Goal: Task Accomplishment & Management: Use online tool/utility

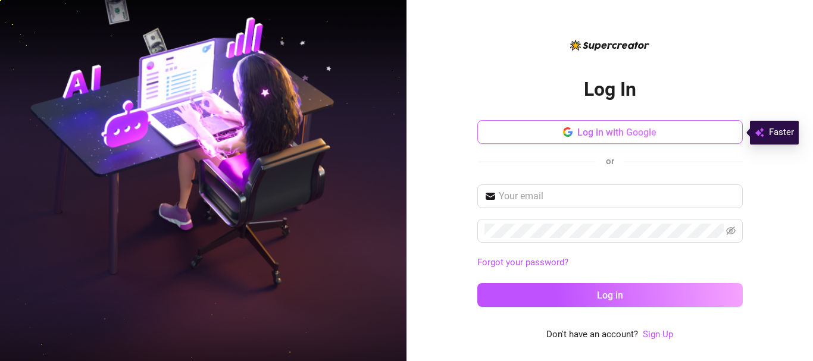
click at [632, 131] on span "Log in with Google" at bounding box center [616, 132] width 79 height 11
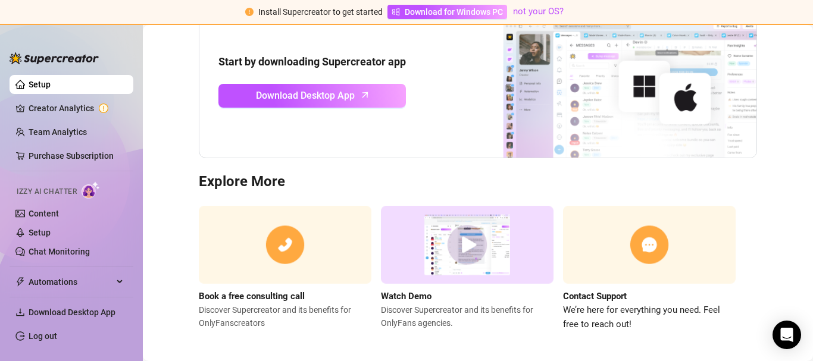
scroll to position [155, 0]
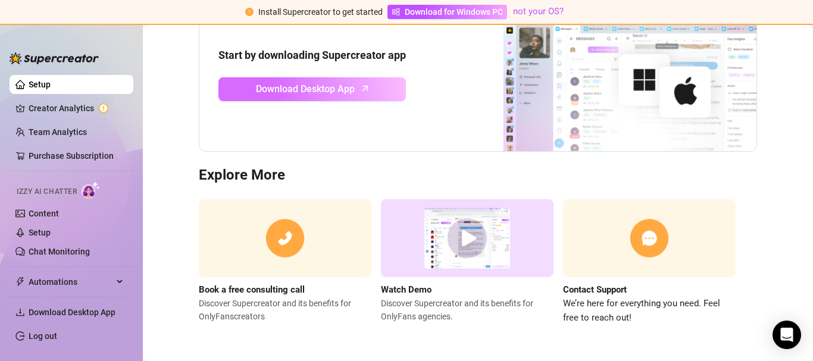
click at [330, 89] on span "Download Desktop App" at bounding box center [305, 88] width 99 height 15
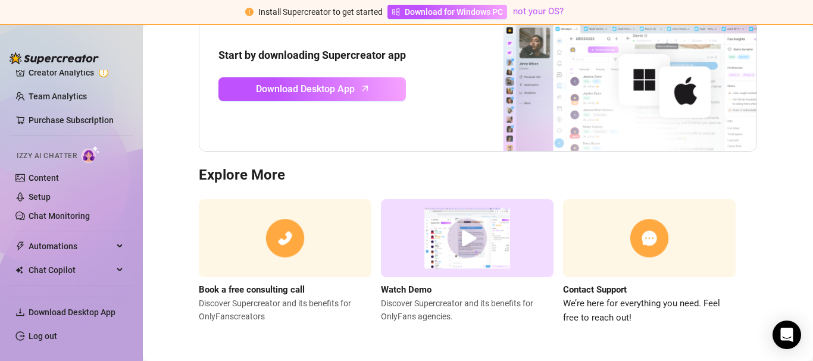
scroll to position [47, 0]
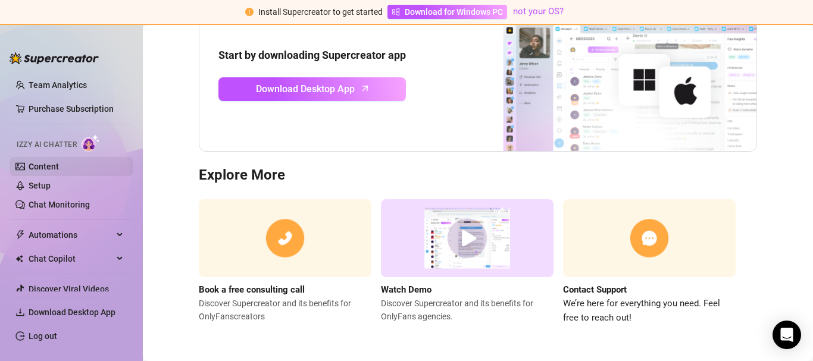
click at [40, 165] on link "Content" at bounding box center [44, 167] width 30 height 10
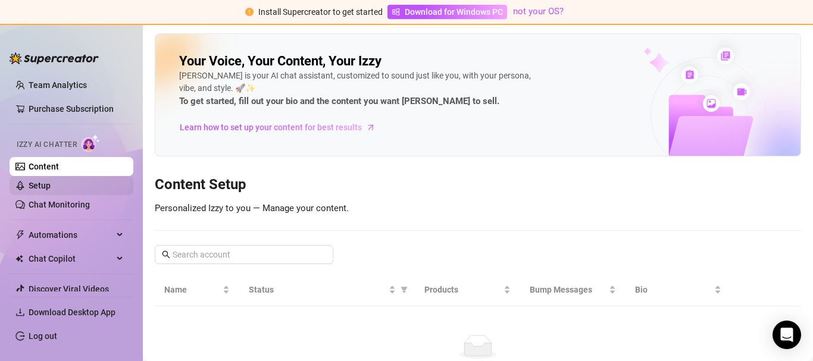
click at [40, 184] on link "Setup" at bounding box center [40, 186] width 22 height 10
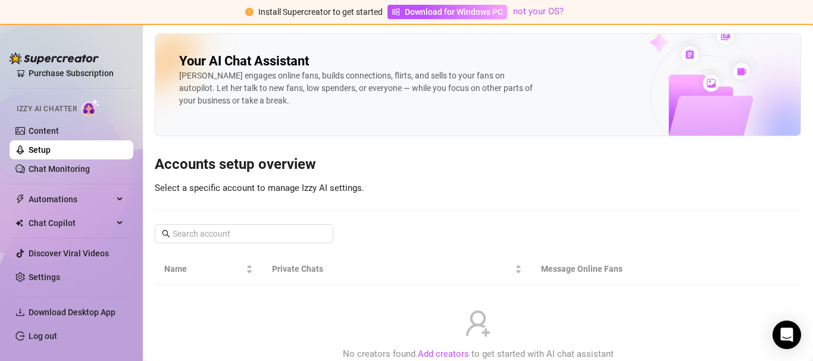
scroll to position [80, 0]
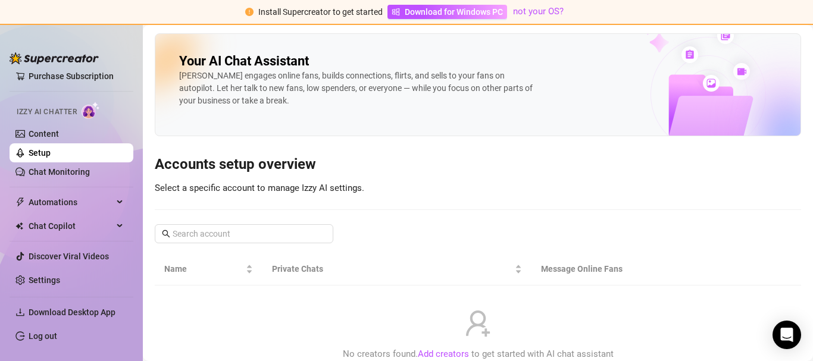
click at [43, 150] on link "Setup" at bounding box center [40, 153] width 22 height 10
click at [513, 187] on div "Your AI Chat Assistant [PERSON_NAME] engages online fans, builds connections, f…" at bounding box center [478, 209] width 646 height 353
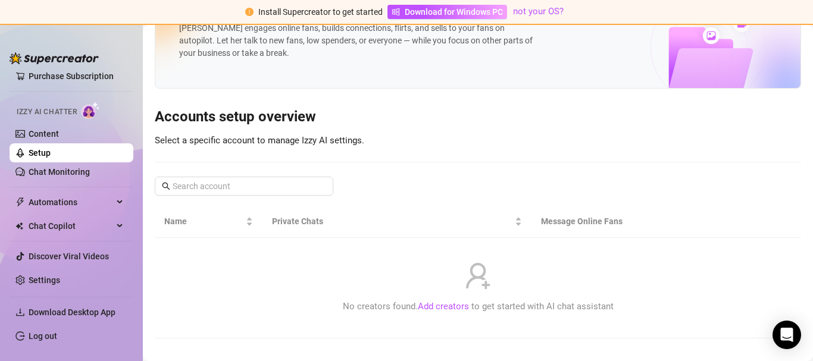
scroll to position [61, 0]
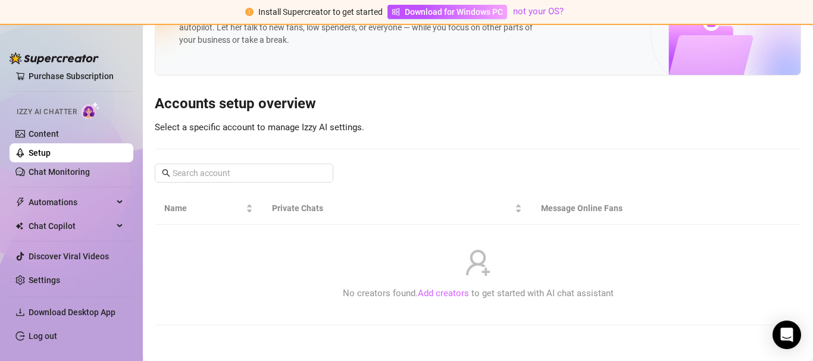
click at [447, 290] on link "Add creators" at bounding box center [443, 293] width 51 height 11
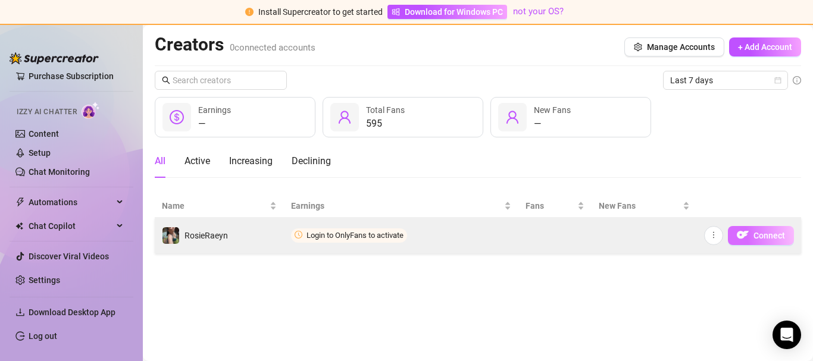
click at [758, 233] on span "Connect" at bounding box center [769, 236] width 32 height 10
click at [370, 234] on span "Login to OnlyFans to activate" at bounding box center [354, 235] width 97 height 9
click at [766, 231] on span "Connect" at bounding box center [769, 236] width 32 height 10
click at [760, 233] on span "Connect" at bounding box center [769, 236] width 32 height 10
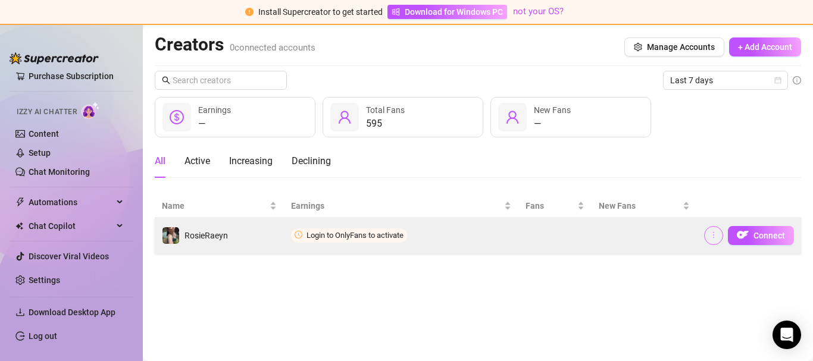
click at [713, 234] on icon "more" at bounding box center [713, 235] width 8 height 8
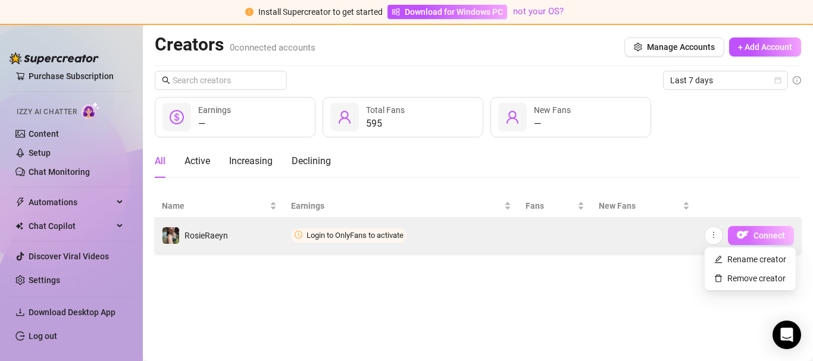
click at [754, 232] on span "Connect" at bounding box center [769, 236] width 32 height 10
click at [761, 228] on button "Connect" at bounding box center [760, 235] width 66 height 19
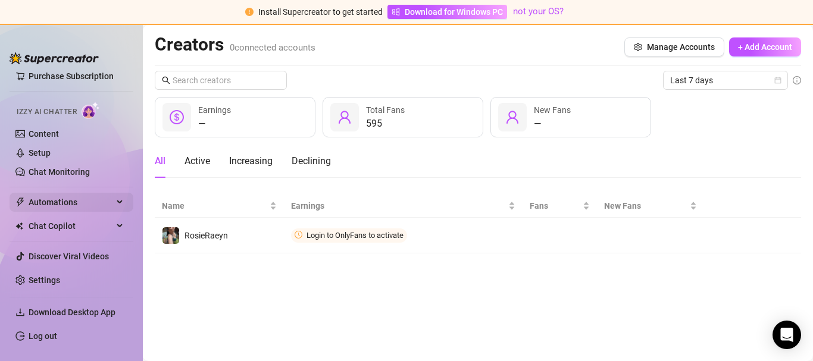
click at [110, 200] on div "Automations" at bounding box center [72, 202] width 124 height 19
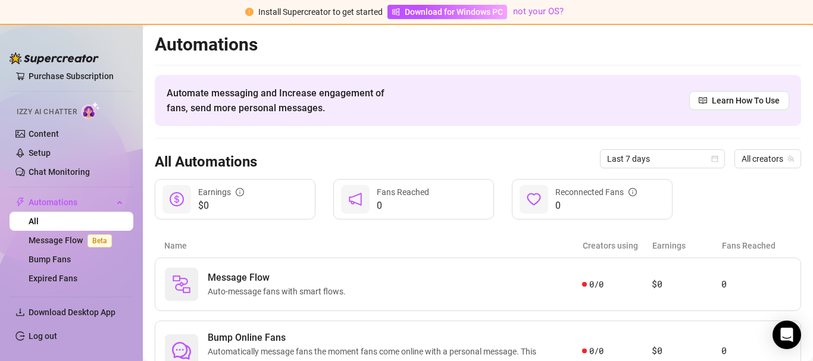
click at [481, 243] on article "Name" at bounding box center [373, 245] width 418 height 13
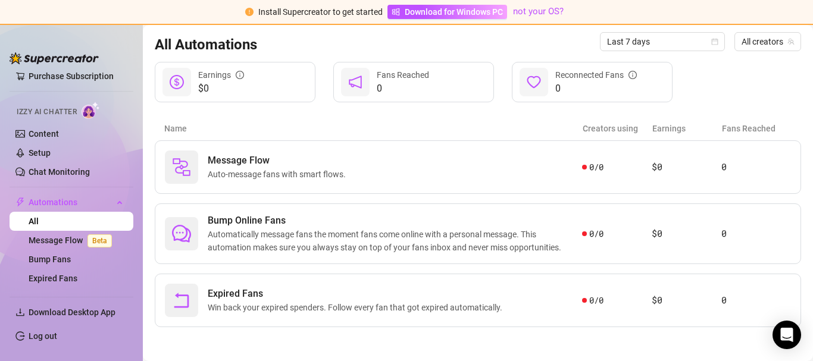
scroll to position [119, 0]
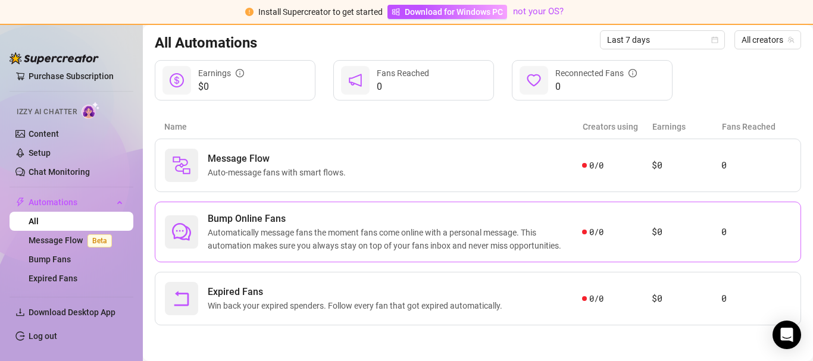
click at [346, 230] on span "Automatically message fans the moment fans come online with a personal message.…" at bounding box center [395, 239] width 374 height 26
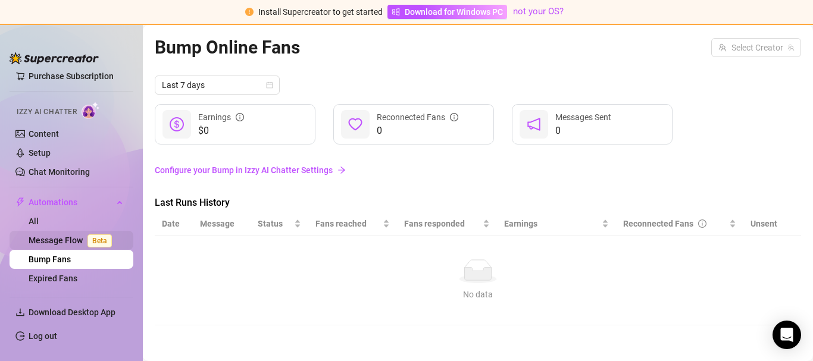
click at [68, 237] on link "Message Flow Beta" at bounding box center [73, 241] width 88 height 10
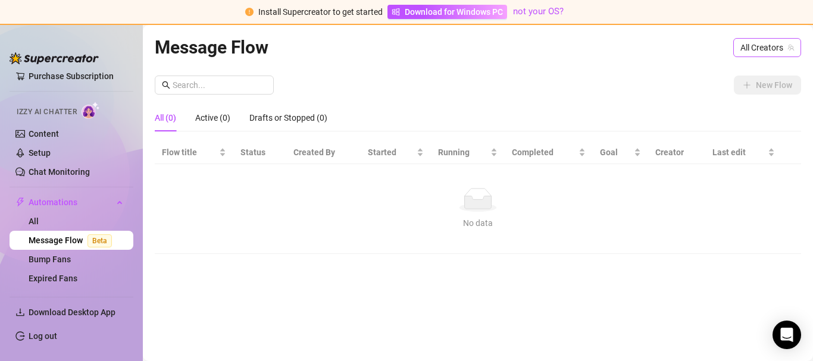
click at [765, 46] on span "All Creators" at bounding box center [767, 48] width 54 height 18
click at [765, 71] on span "All Creators" at bounding box center [764, 71] width 45 height 13
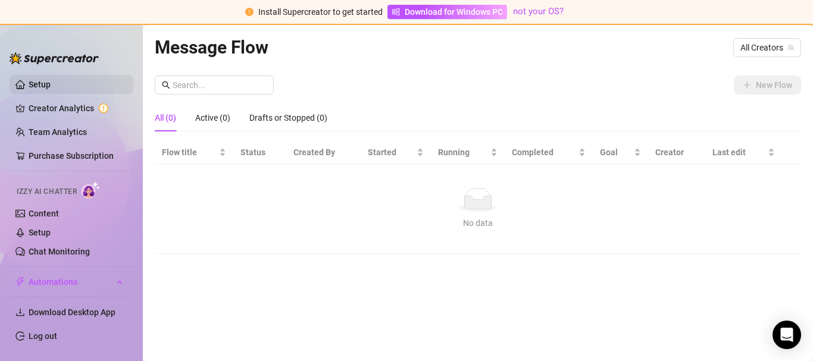
click at [45, 81] on link "Setup" at bounding box center [40, 85] width 22 height 10
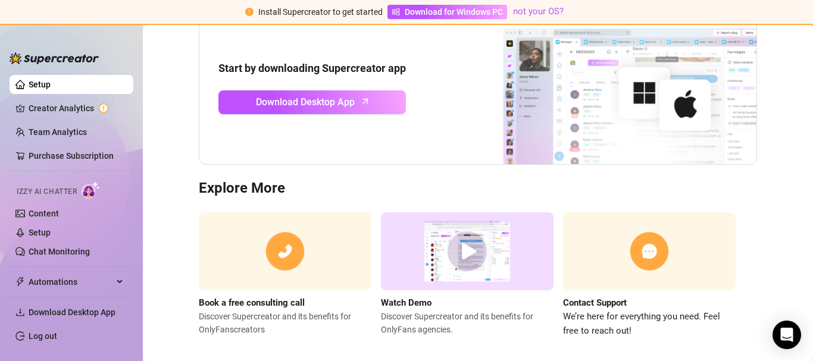
scroll to position [155, 0]
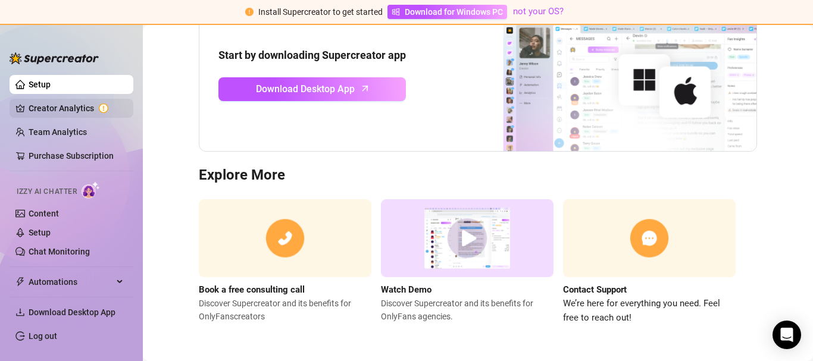
click at [58, 108] on link "Creator Analytics" at bounding box center [76, 108] width 95 height 19
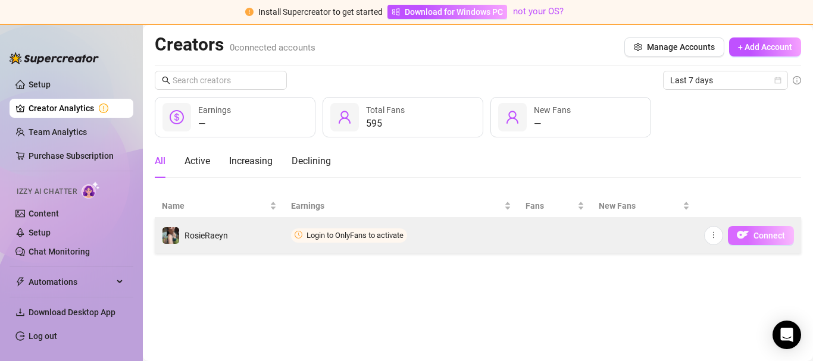
click at [761, 235] on span "Connect" at bounding box center [769, 236] width 32 height 10
click at [715, 234] on icon "more" at bounding box center [713, 235] width 8 height 8
click at [752, 231] on button "Connect" at bounding box center [760, 235] width 66 height 19
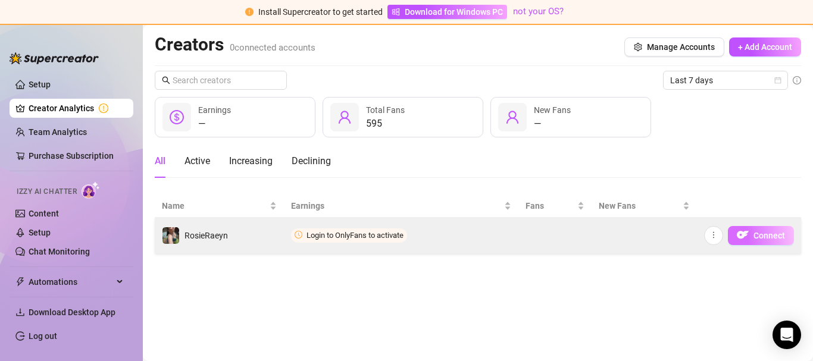
click at [763, 236] on span "Connect" at bounding box center [769, 236] width 32 height 10
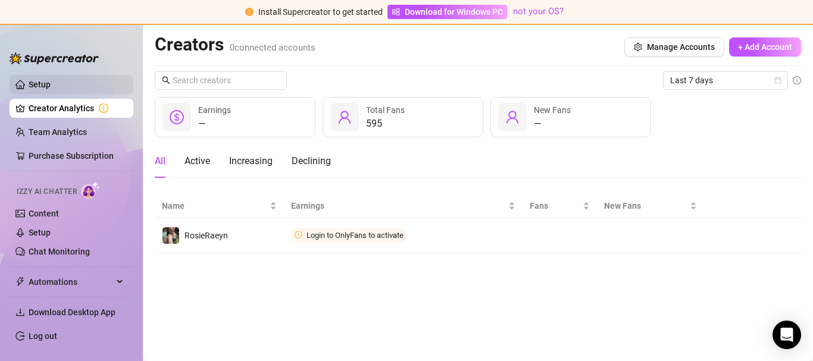
click at [51, 82] on link "Setup" at bounding box center [40, 85] width 22 height 10
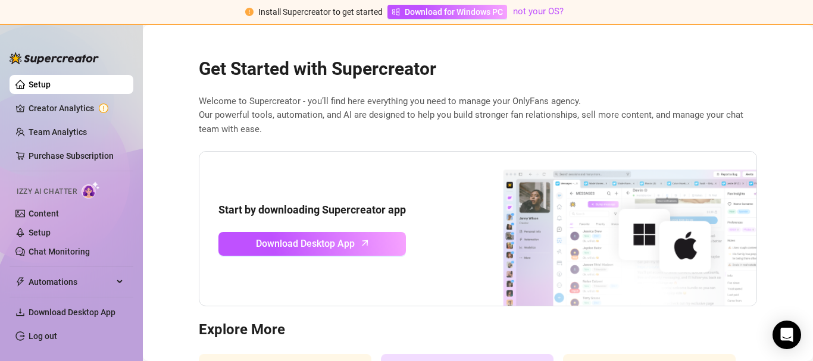
scroll to position [47, 0]
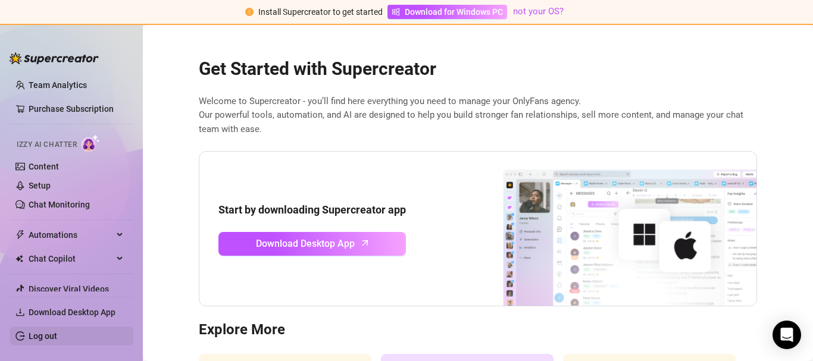
click at [105, 256] on div "Chat Copilot" at bounding box center [72, 258] width 124 height 19
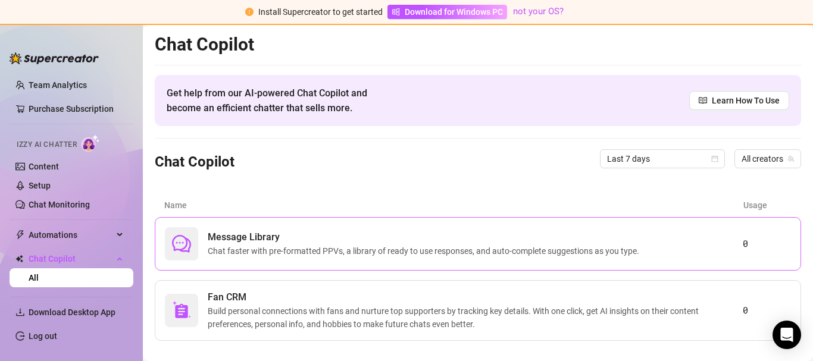
scroll to position [140, 0]
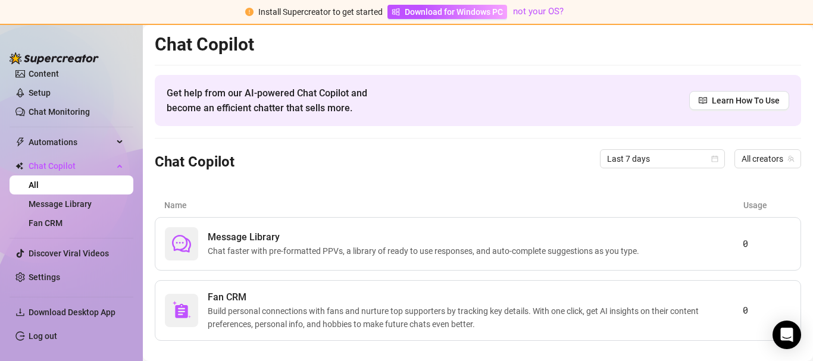
click at [361, 200] on article "Name" at bounding box center [453, 205] width 579 height 13
drag, startPoint x: 361, startPoint y: 200, endPoint x: 303, endPoint y: 205, distance: 57.9
click at [323, 163] on div "Chat Copilot Get help from our AI-powered Chat Copilot and become an efficient …" at bounding box center [478, 187] width 646 height 308
click at [48, 74] on link "Content" at bounding box center [44, 74] width 30 height 10
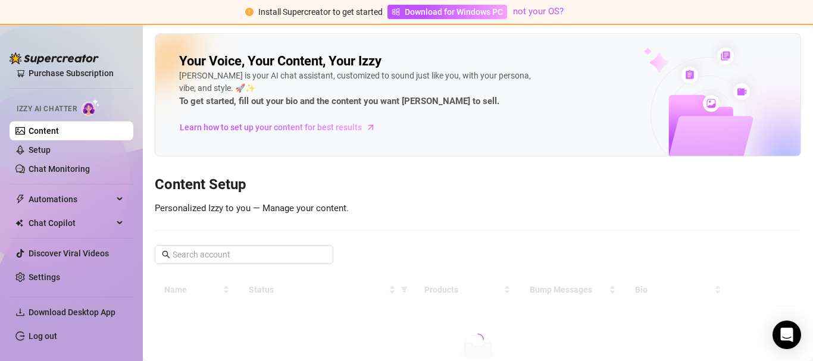
scroll to position [83, 0]
click at [318, 127] on span "Learn how to set up your content for best results" at bounding box center [271, 127] width 182 height 13
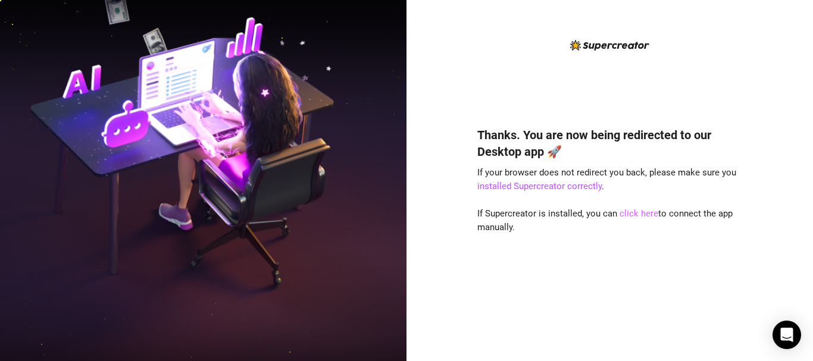
click at [632, 214] on link "click here" at bounding box center [638, 213] width 39 height 11
click at [635, 213] on link "click here" at bounding box center [638, 213] width 39 height 11
click at [636, 213] on link "click here" at bounding box center [638, 213] width 39 height 11
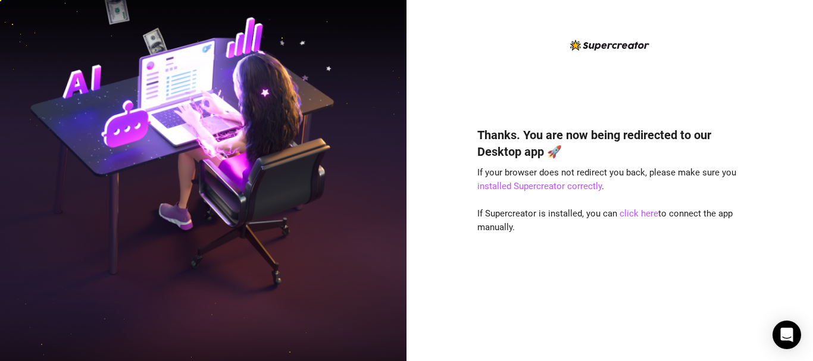
click at [583, 242] on div "Thanks. You are now being redirected to our Desktop app 🚀 If your browser does …" at bounding box center [609, 226] width 265 height 231
click at [637, 214] on link "click here" at bounding box center [638, 213] width 39 height 11
click at [641, 214] on link "click here" at bounding box center [638, 213] width 39 height 11
click at [534, 186] on link "installed Supercreator correctly" at bounding box center [539, 186] width 124 height 11
click at [744, 42] on div "Thanks. You are now being redirected to our Desktop app 🚀 If your browser does …" at bounding box center [609, 180] width 406 height 361
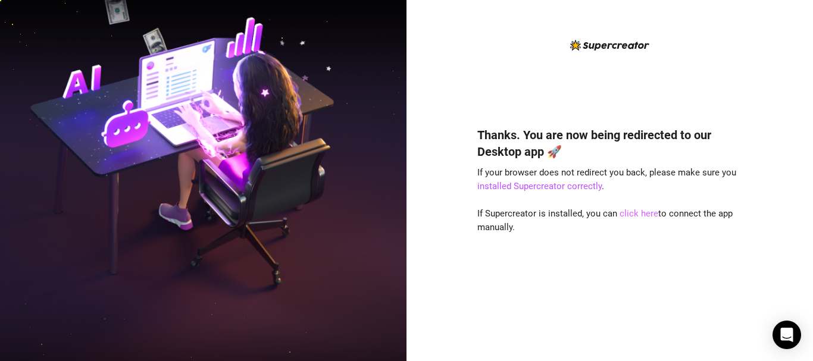
click at [638, 211] on link "click here" at bounding box center [638, 213] width 39 height 11
click at [622, 246] on div "Thanks. You are now being redirected to our Desktop app 🚀 If your browser does …" at bounding box center [609, 226] width 265 height 231
